Goal: Transaction & Acquisition: Download file/media

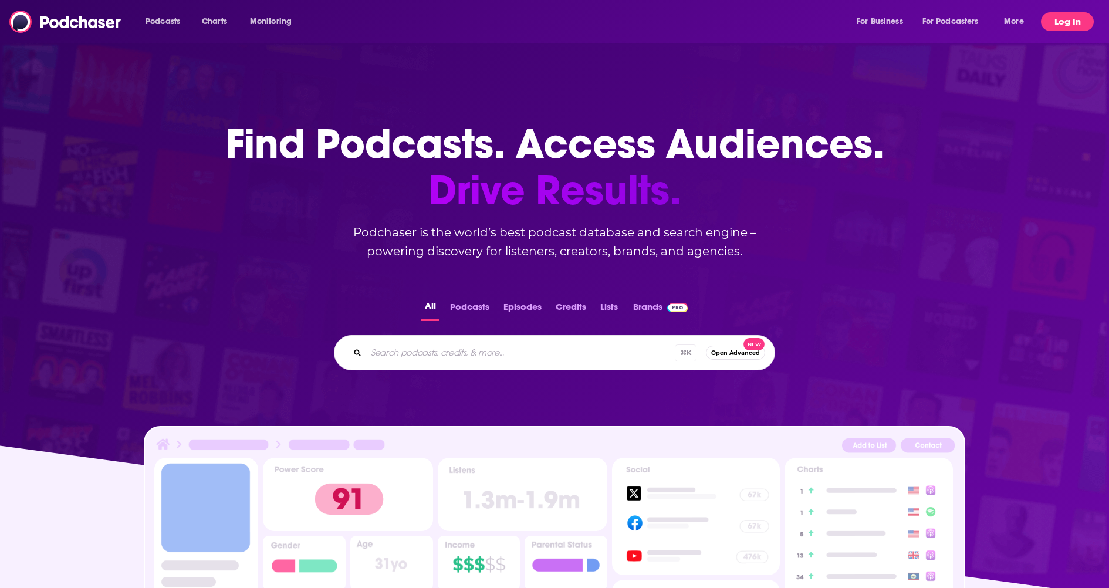
click at [1075, 25] on button "Log In" at bounding box center [1067, 21] width 53 height 19
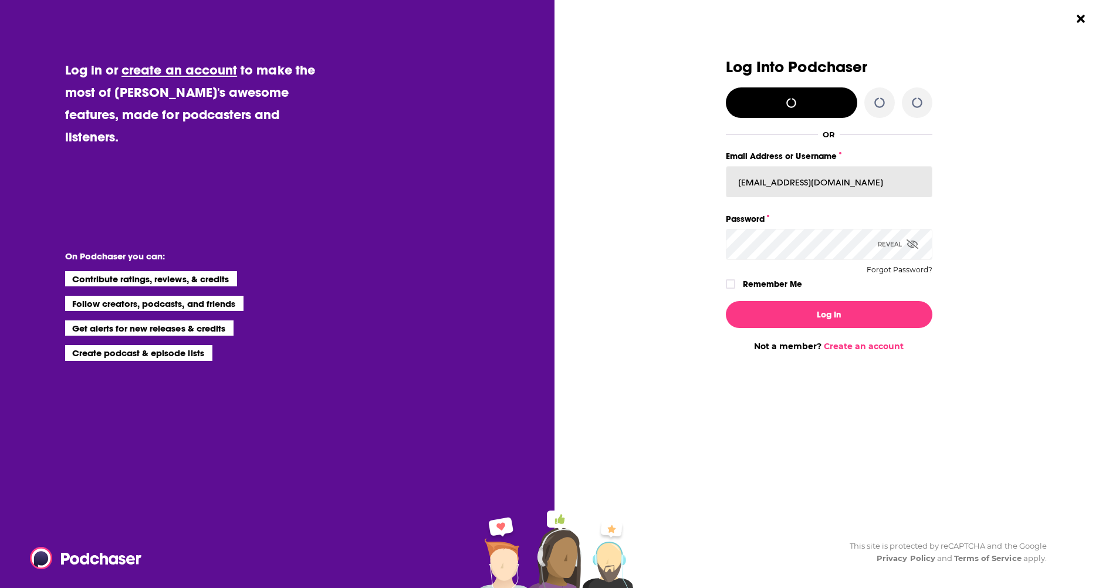
click at [789, 171] on input "[EMAIL_ADDRESS][DOMAIN_NAME]" at bounding box center [829, 182] width 207 height 32
type input "Samanthaponce5"
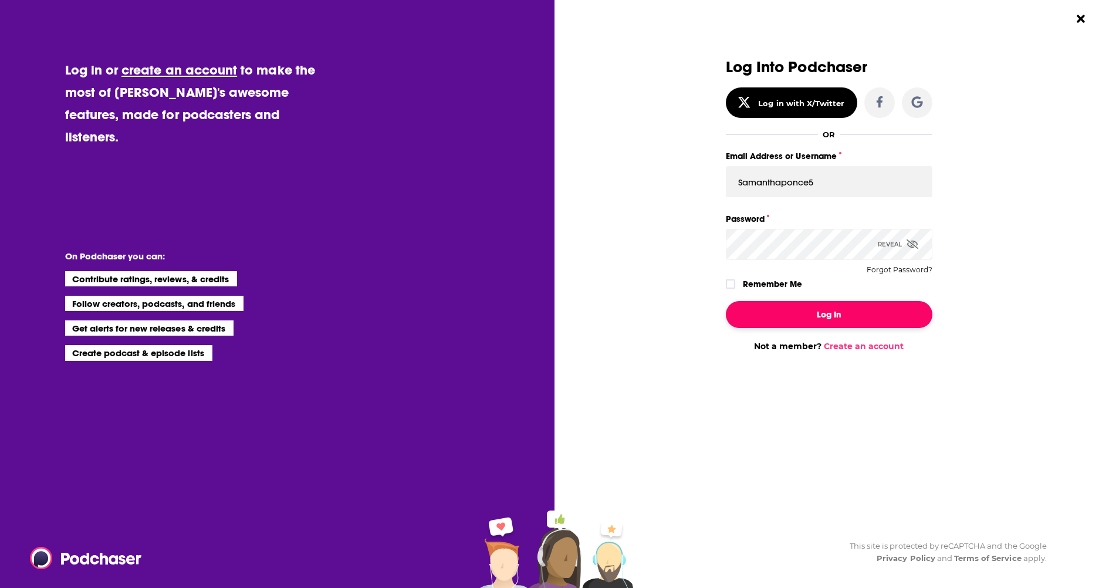
click at [806, 316] on button "Log In" at bounding box center [829, 314] width 207 height 27
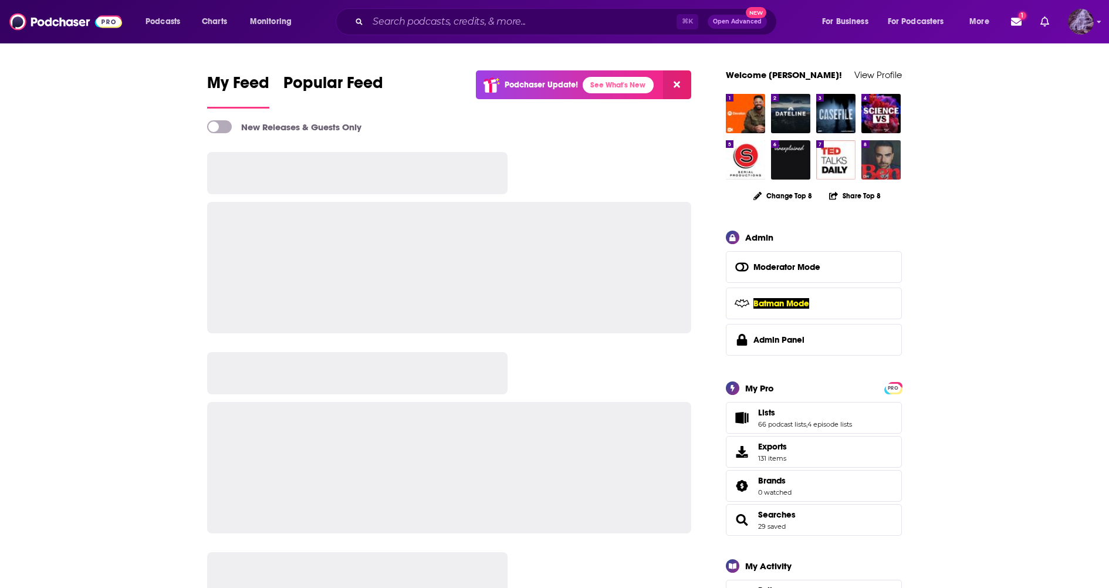
click at [1079, 23] on img "Logged in as samanthaponce5" at bounding box center [1081, 22] width 26 height 26
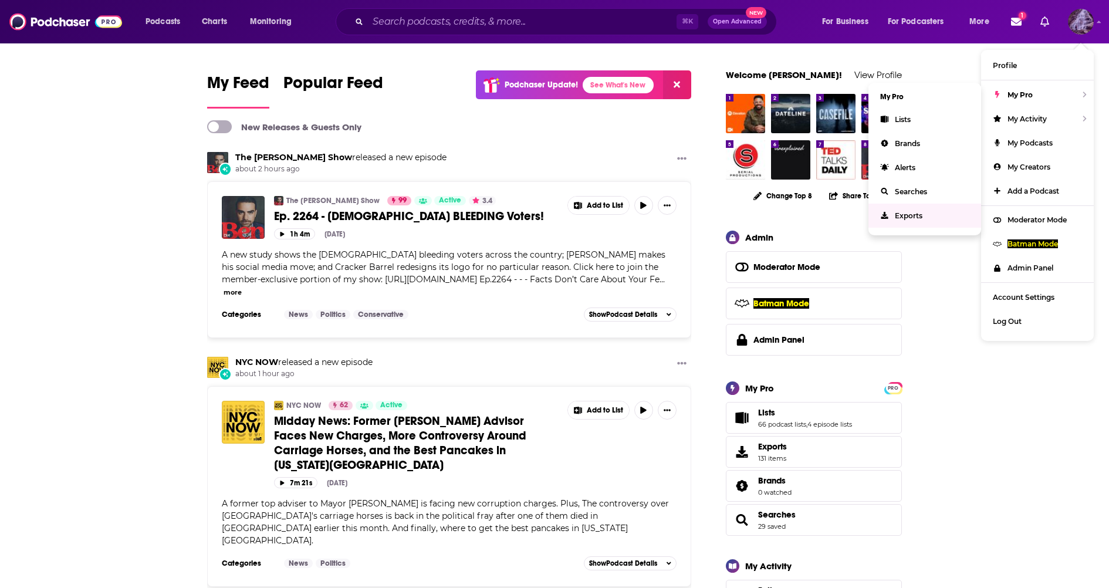
click at [903, 216] on span "Exports" at bounding box center [909, 215] width 28 height 9
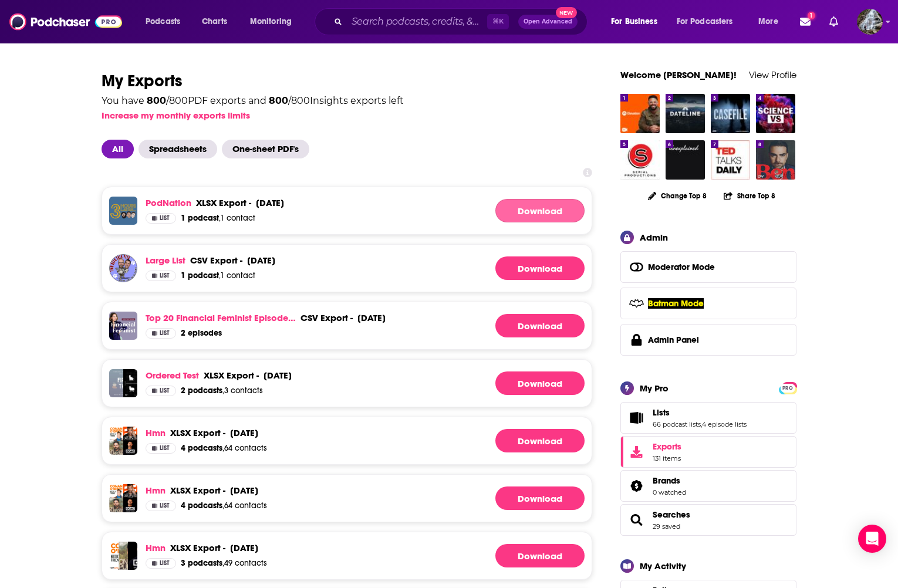
click at [522, 216] on link "Download" at bounding box center [539, 210] width 89 height 23
click at [872, 25] on img "Logged in as samanthaponce5" at bounding box center [870, 22] width 26 height 26
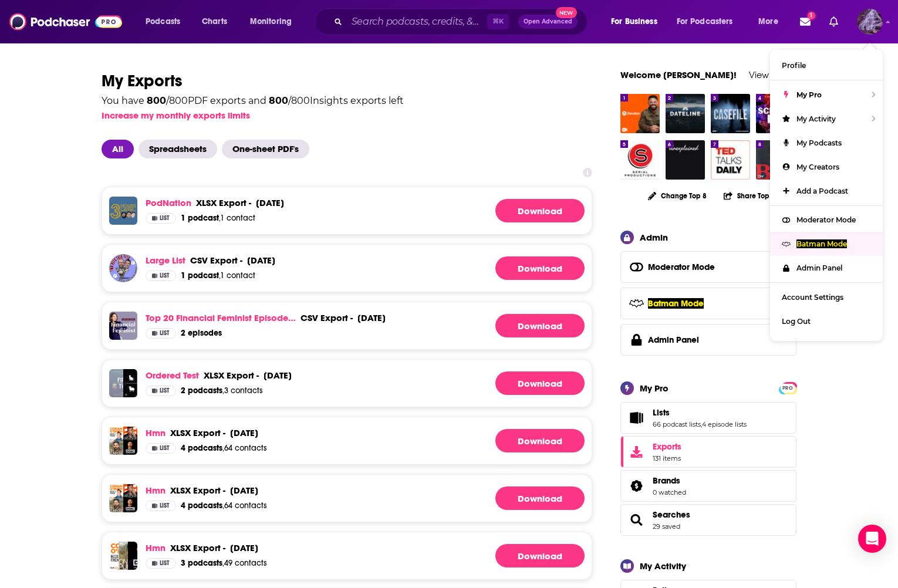
click at [814, 240] on p "Batman Mode" at bounding box center [821, 243] width 50 height 9
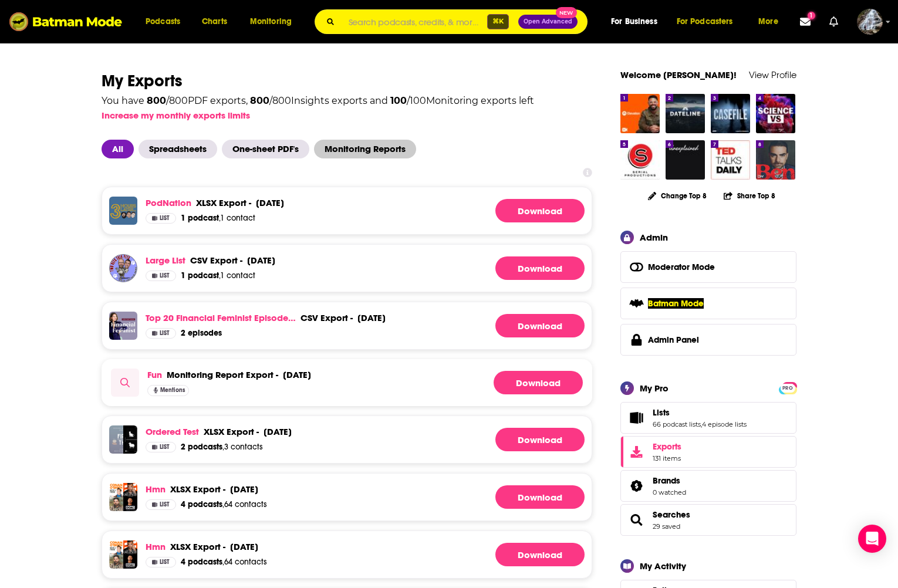
click at [378, 151] on span "Monitoring Reports" at bounding box center [365, 149] width 102 height 19
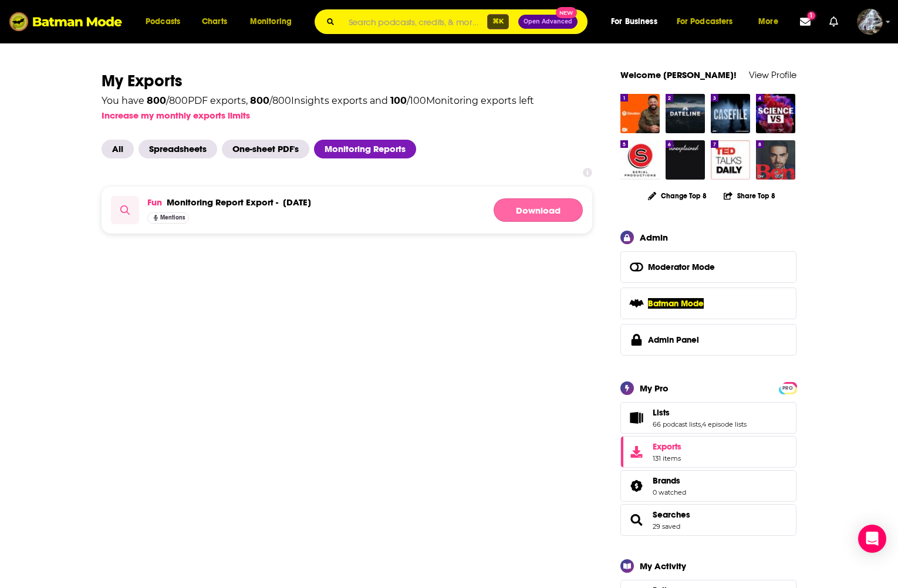
click at [537, 206] on button "Download" at bounding box center [537, 209] width 89 height 23
